Goal: Task Accomplishment & Management: Complete application form

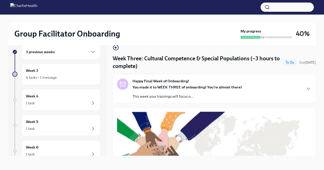
scroll to position [393, 0]
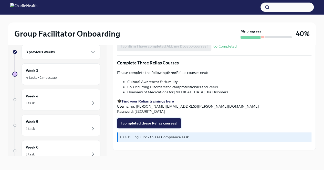
click at [163, 122] on span "I completed these Relias courses!" at bounding box center [149, 123] width 57 height 5
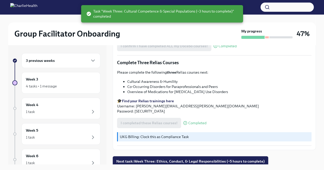
scroll to position [9, 0]
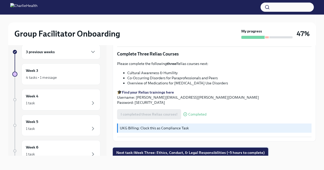
click at [184, 151] on span "Next task : Week Three: Ethics, Conduct, & Legal Responsibilities (~5 hours to …" at bounding box center [190, 152] width 148 height 5
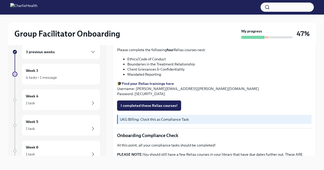
scroll to position [237, 0]
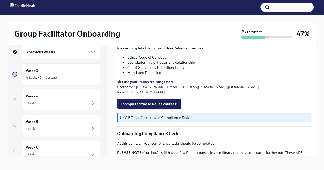
click at [143, 102] on span "I completed these Relias courses!" at bounding box center [149, 103] width 57 height 5
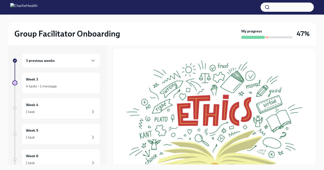
scroll to position [0, 0]
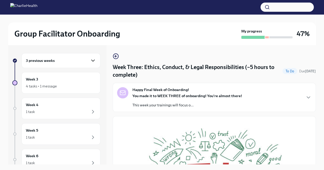
click at [90, 61] on icon "button" at bounding box center [93, 61] width 6 height 6
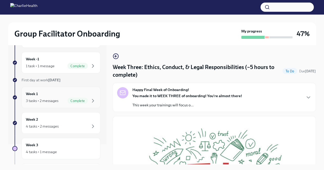
scroll to position [20, 0]
click at [77, 124] on div "4 tasks • 2 messages" at bounding box center [61, 127] width 70 height 6
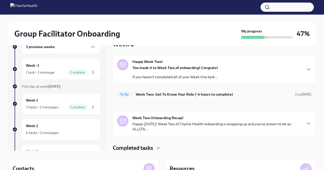
click at [178, 94] on h6 "Week Two: Get To Know Your Role (~4 hours to complete)" at bounding box center [213, 95] width 155 height 6
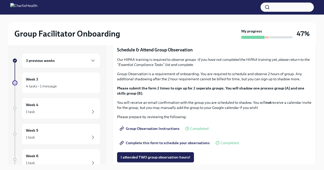
scroll to position [239, 0]
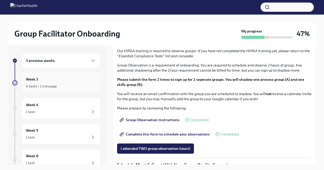
click at [77, 90] on div "Week 3 4 tasks • 1 message" at bounding box center [61, 83] width 79 height 22
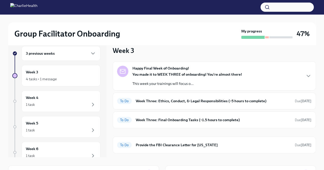
scroll to position [4, 0]
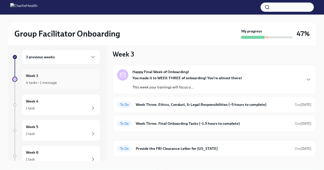
click at [71, 79] on div "Week 3 4 tasks • 1 message" at bounding box center [61, 79] width 70 height 13
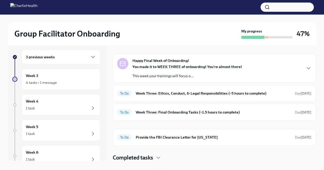
click at [197, 67] on strong "You made it to WEEK THREE of onboarding! You're almost there!" at bounding box center [187, 67] width 110 height 5
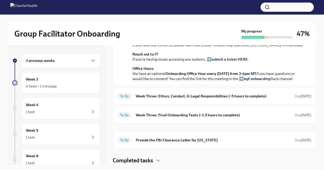
scroll to position [198, 0]
click at [197, 95] on h6 "Week Three: Ethics, Conduct, & Legal Responsibilities (~5 hours to complete)" at bounding box center [213, 96] width 155 height 6
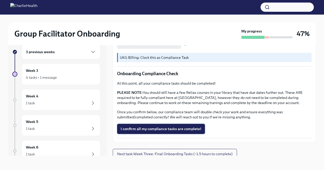
click at [179, 127] on span "I confirm all my compliance tasks are complete!" at bounding box center [161, 128] width 81 height 5
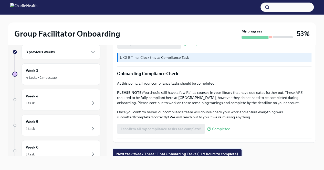
click at [193, 152] on span "Next task : Week Three: Final Onboarding Tasks (~1.5 hours to complete)" at bounding box center [177, 154] width 122 height 5
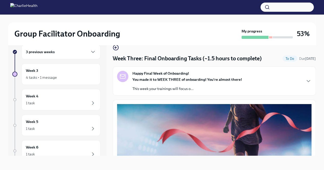
click at [291, 77] on div "Happy Final Week of Onboarding! You made it to WEEK THREE of onboarding! You're…" at bounding box center [214, 81] width 194 height 20
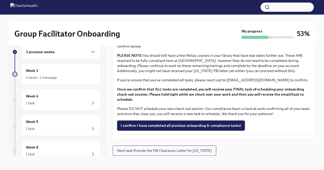
scroll to position [516, 0]
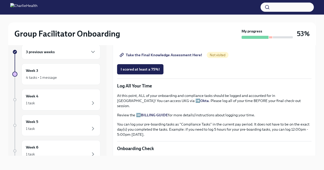
scroll to position [380, 0]
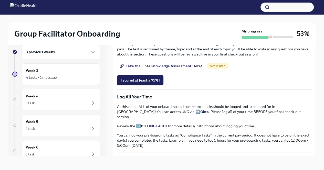
click at [161, 20] on span "Group Facilitator Study Guide" at bounding box center [148, 17] width 55 height 5
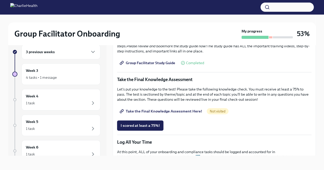
scroll to position [255, 0]
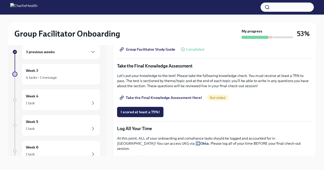
click at [149, 96] on span "Take the Final Knowledge Assessment Here!" at bounding box center [161, 97] width 81 height 5
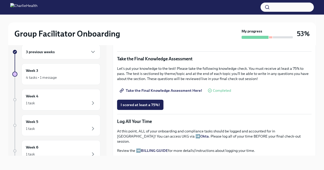
scroll to position [263, 0]
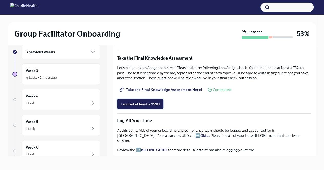
click at [154, 102] on span "I scored at least a 75%!" at bounding box center [140, 104] width 39 height 5
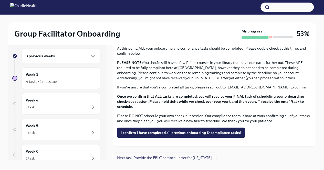
scroll to position [9, 0]
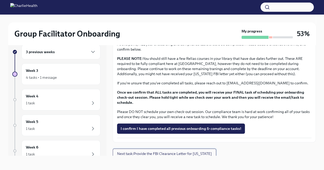
click at [177, 153] on span "Next task : Provide the FBI Clearance Letter for Pennsylvania" at bounding box center [164, 153] width 95 height 5
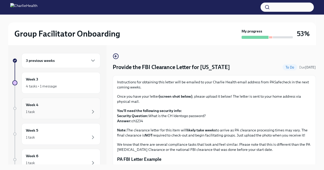
click at [62, 106] on div "Week 4 1 task" at bounding box center [61, 108] width 70 height 13
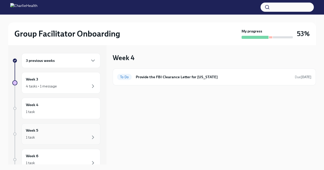
click at [63, 126] on div "Week 5 1 task" at bounding box center [61, 134] width 79 height 22
click at [53, 156] on div "Week 6 1 task" at bounding box center [61, 159] width 70 height 13
click at [62, 54] on div "3 previous weeks" at bounding box center [61, 60] width 79 height 15
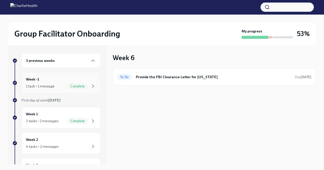
click at [67, 88] on div "Complete" at bounding box center [81, 86] width 29 height 6
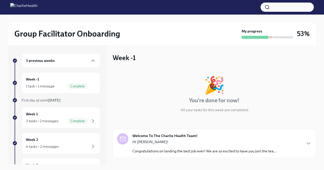
scroll to position [30, 0]
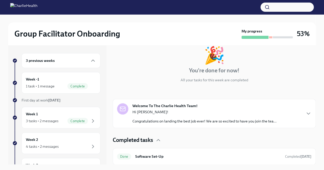
click at [237, 118] on div "Hi Jordan! Congratulations on landing the best job ever! We are so excited to h…" at bounding box center [204, 117] width 144 height 14
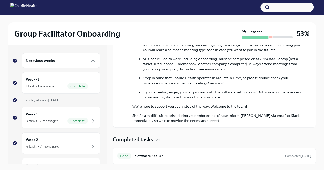
scroll to position [270, 0]
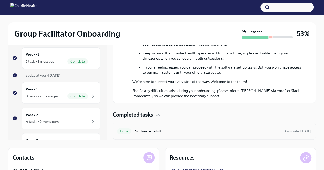
click at [201, 126] on div "Done Software Set-Up Completed Sep 23rd" at bounding box center [214, 131] width 203 height 17
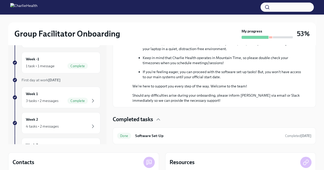
scroll to position [0, 0]
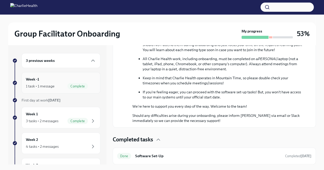
click at [60, 85] on div "1 task • 1 message Complete" at bounding box center [61, 86] width 70 height 6
click at [64, 116] on div "Week 1 3 tasks • 2 messages Complete" at bounding box center [61, 117] width 70 height 13
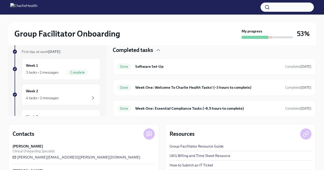
scroll to position [50, 0]
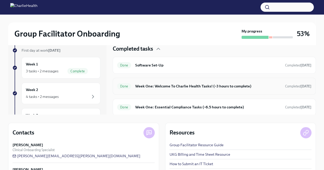
click at [173, 82] on div "Done Week One: Welcome To Charlie Health Tasks! (~3 hours to complete) Complete…" at bounding box center [214, 86] width 194 height 8
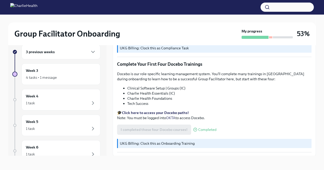
scroll to position [675, 0]
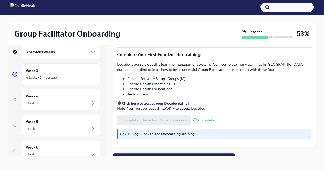
click at [179, 156] on span "Next task : Week Two: Get To Know Your Role (~4 hours to complete)" at bounding box center [173, 158] width 115 height 5
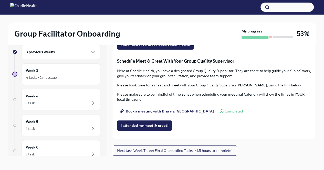
scroll to position [482, 0]
click at [186, 151] on span "Next task : Week Three: Final Onboarding Tasks (~1.5 hours to complete)" at bounding box center [174, 150] width 115 height 5
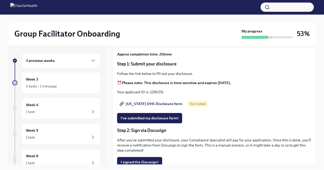
scroll to position [36, 0]
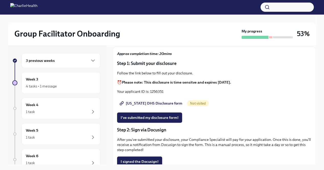
click at [153, 102] on span "[US_STATE] DHS Disclosure form" at bounding box center [152, 103] width 62 height 5
drag, startPoint x: 164, startPoint y: 92, endPoint x: 151, endPoint y: 93, distance: 13.9
click at [151, 93] on p "Your applicant ID is: 1256351" at bounding box center [214, 91] width 194 height 5
copy p "1256351"
click at [168, 96] on div "Approx completion time: 20mins Step 1: Submit your disclosure Follow the link b…" at bounding box center [214, 168] width 194 height 235
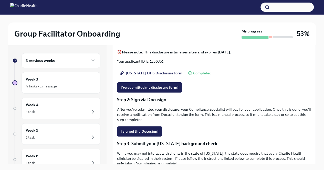
scroll to position [69, 0]
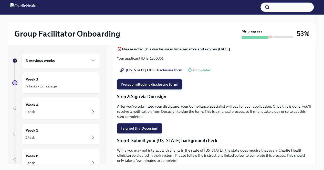
click at [164, 85] on span "I've submitted my disclosure form!" at bounding box center [150, 84] width 58 height 5
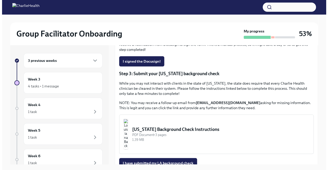
scroll to position [162, 0]
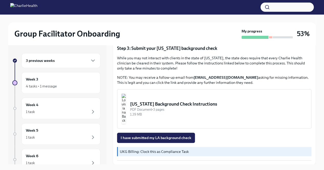
click at [163, 104] on div "[US_STATE] Background Check Instructions" at bounding box center [218, 104] width 177 height 6
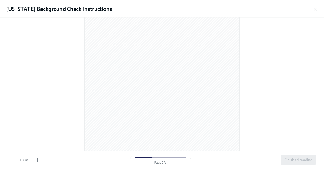
scroll to position [491, 0]
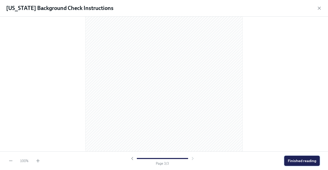
click at [308, 161] on span "Finished reading" at bounding box center [302, 160] width 28 height 5
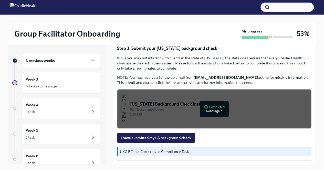
scroll to position [9, 0]
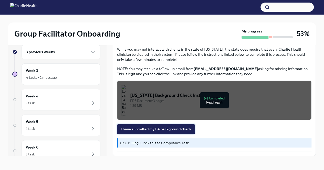
click at [151, 129] on span "I have submitted my LA background check" at bounding box center [156, 129] width 71 height 5
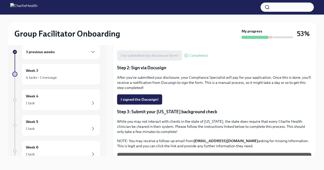
scroll to position [92, 0]
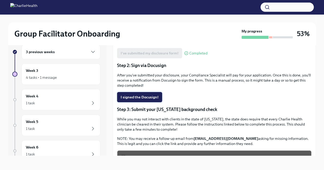
click at [151, 96] on span "I signed the Docusign!" at bounding box center [140, 97] width 38 height 5
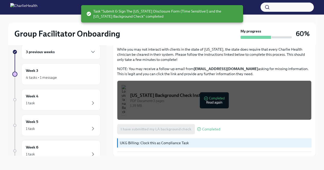
scroll to position [0, 0]
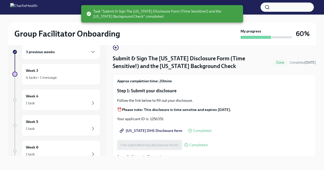
click at [188, 38] on div "Group Facilitator Onboarding" at bounding box center [126, 34] width 224 height 10
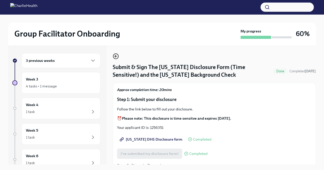
click at [115, 55] on icon "button" at bounding box center [116, 56] width 6 height 6
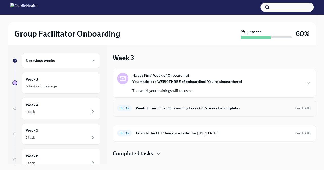
click at [161, 112] on div "To Do Week Three: Final Onboarding Tasks (~1.5 hours to complete) Due [DATE]" at bounding box center [214, 108] width 194 height 8
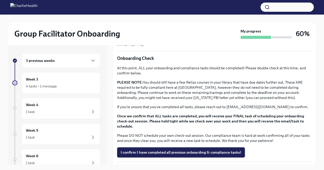
scroll to position [412, 0]
